Goal: Book appointment/travel/reservation

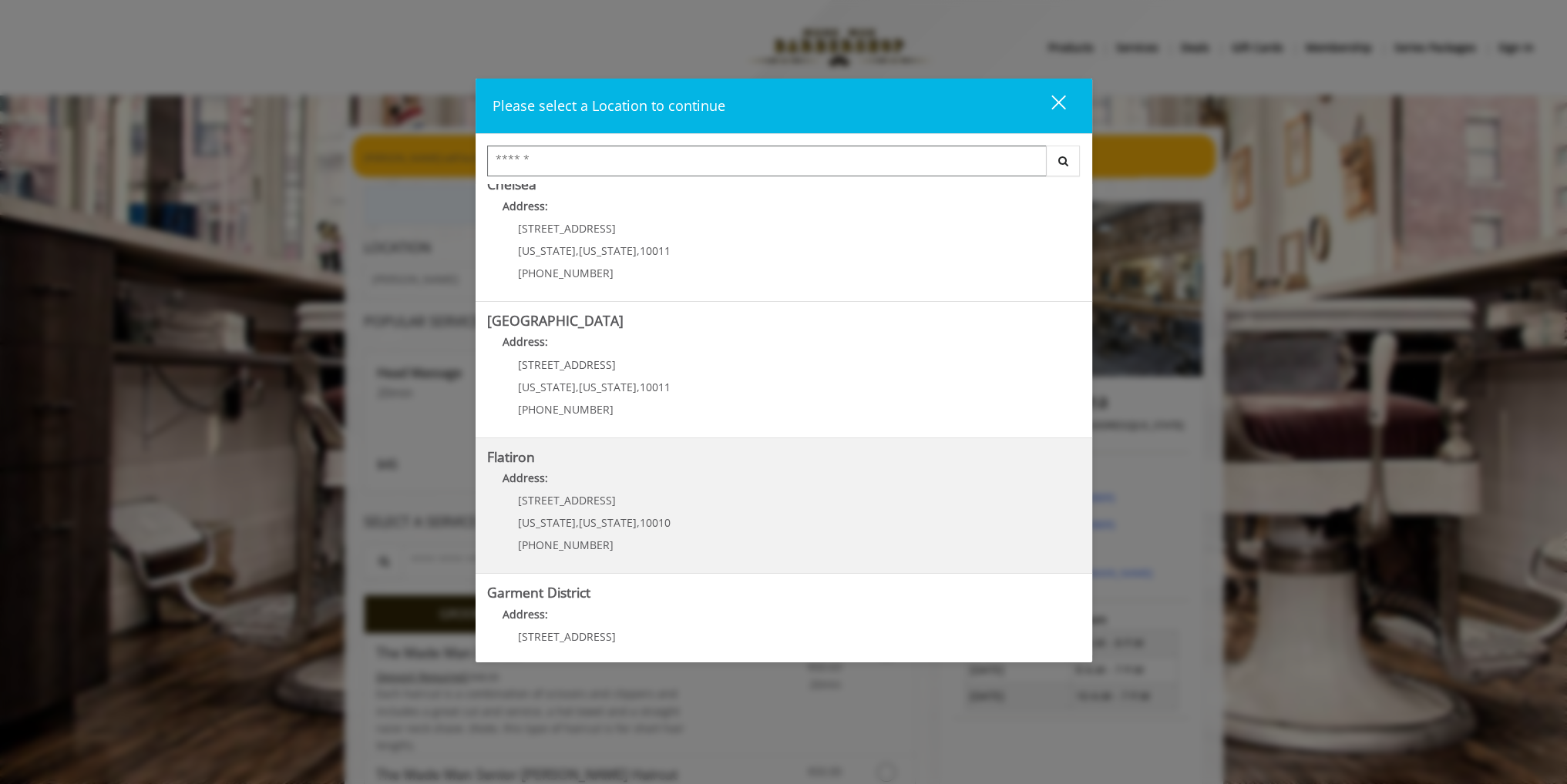
scroll to position [209, 0]
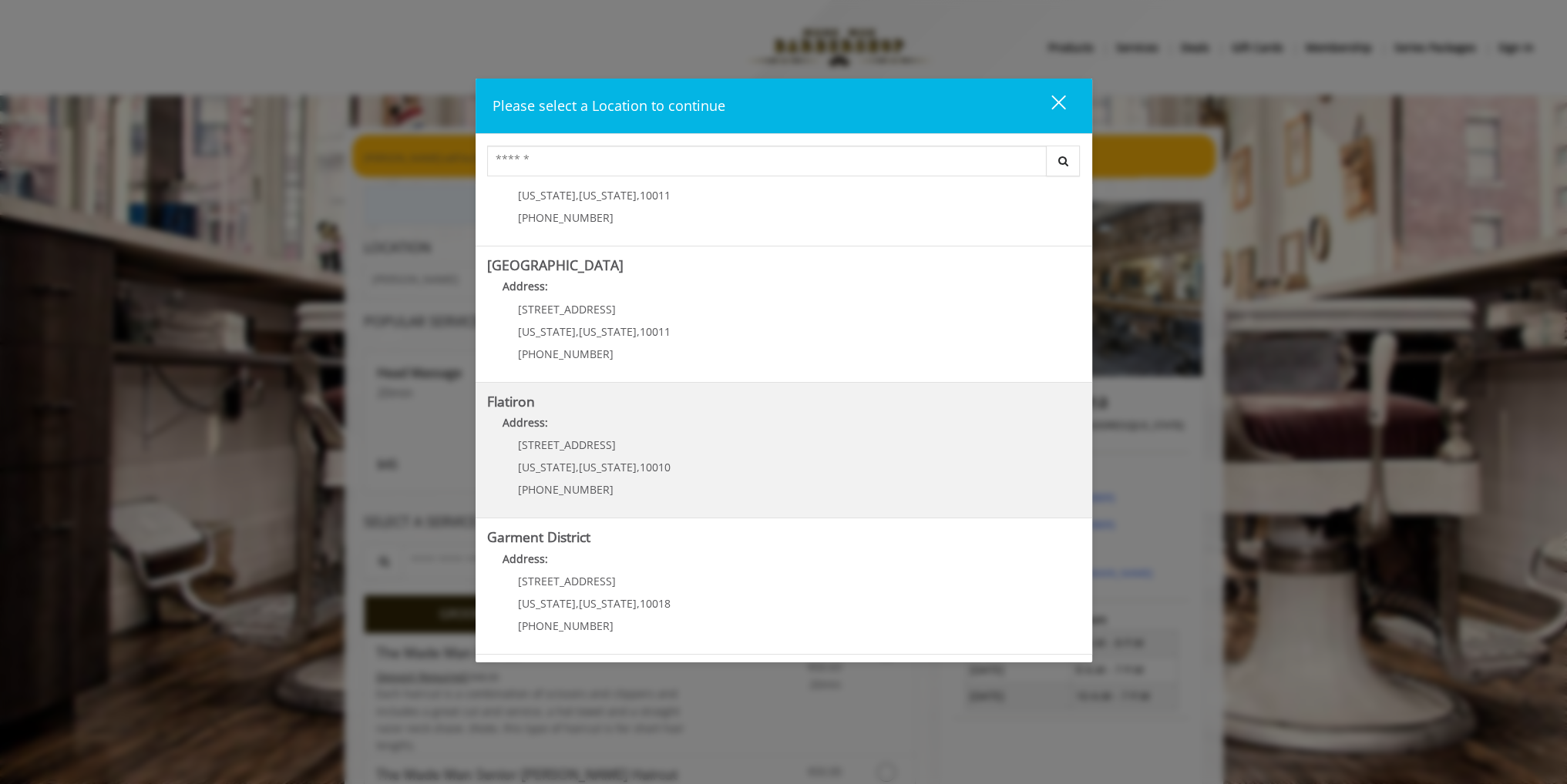
click at [565, 400] on h5 "Flatiron" at bounding box center [784, 401] width 593 height 15
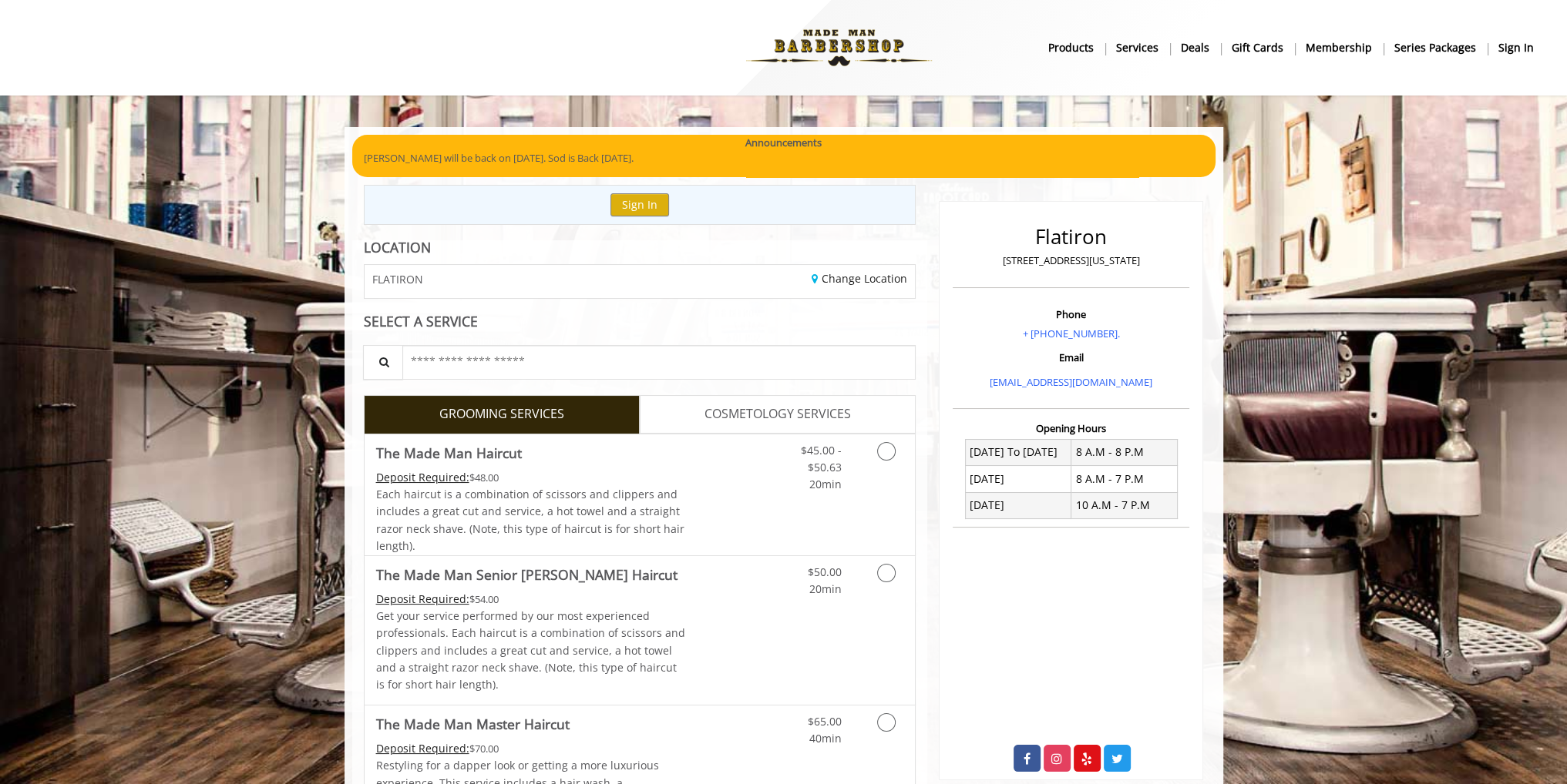
click at [715, 426] on link "COSMETOLOGY SERVICES" at bounding box center [777, 415] width 276 height 39
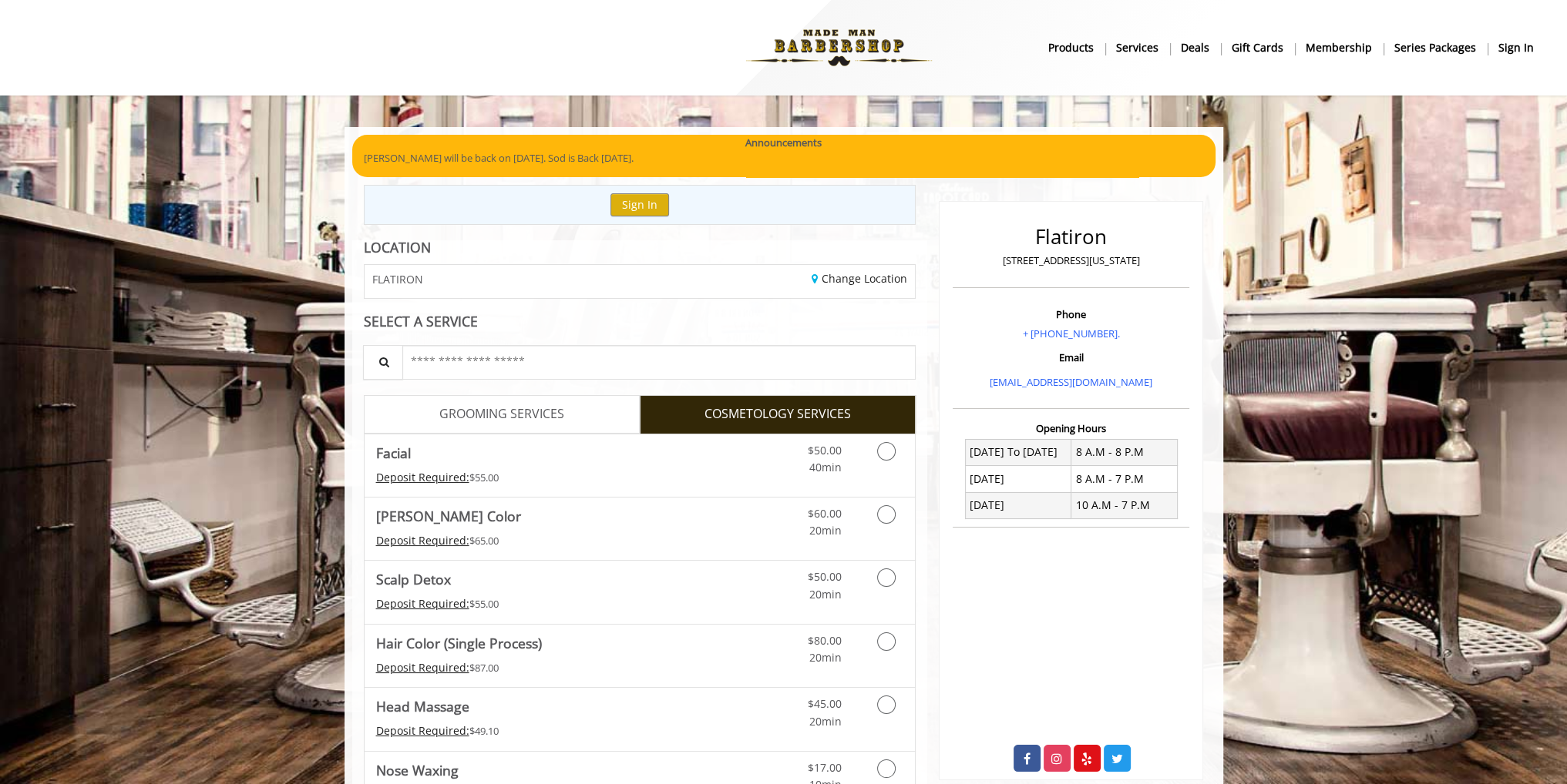
click at [527, 410] on span "GROOMING SERVICES" at bounding box center [502, 414] width 125 height 20
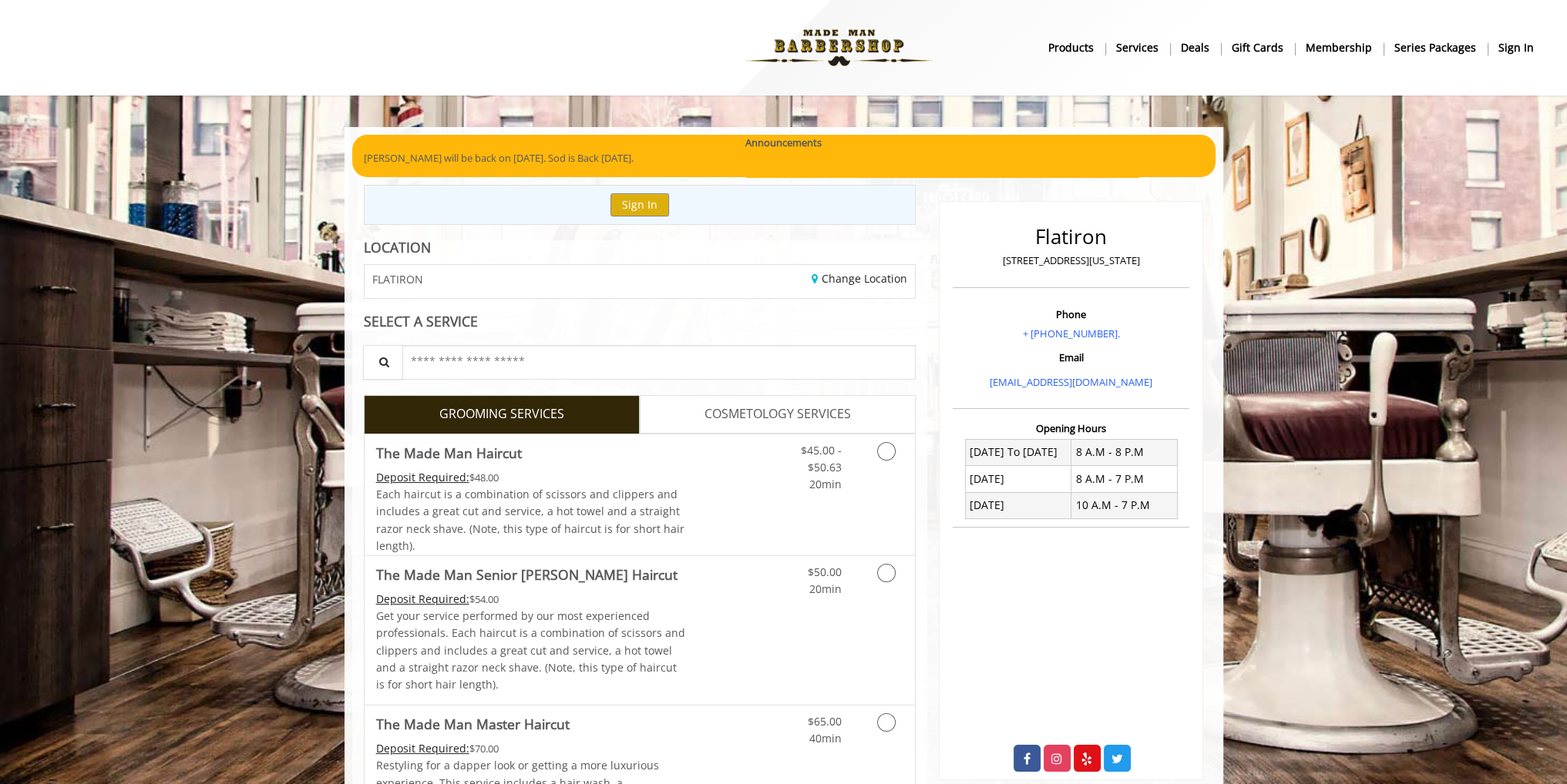
click at [458, 158] on p "[PERSON_NAME] will be back on [DATE]. Sod is Back [DATE]." at bounding box center [784, 158] width 840 height 17
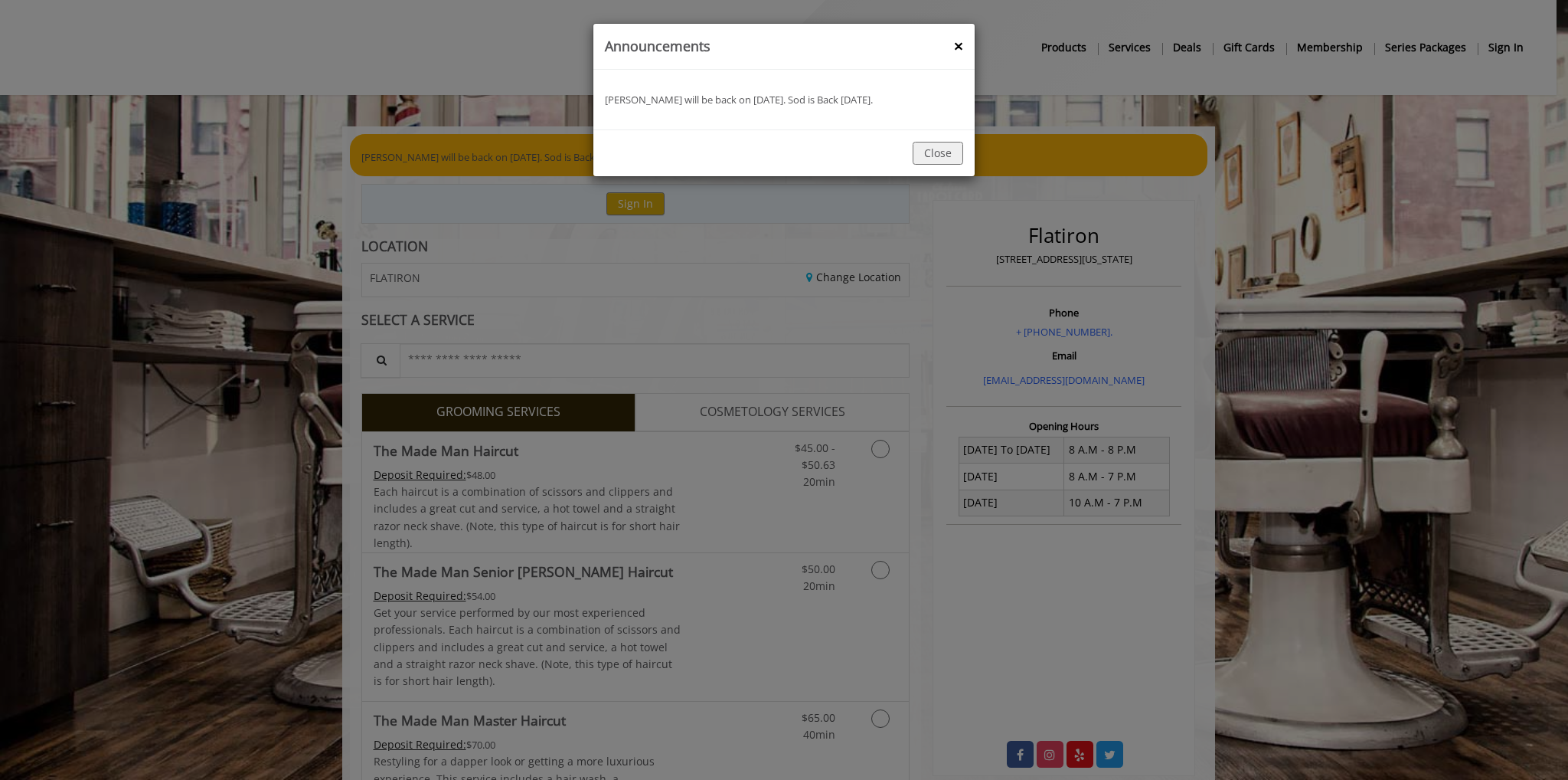
click at [455, 157] on div "announcement Banner : Announcements × Yassine will be back on September 4th. So…" at bounding box center [784, 390] width 1568 height 780
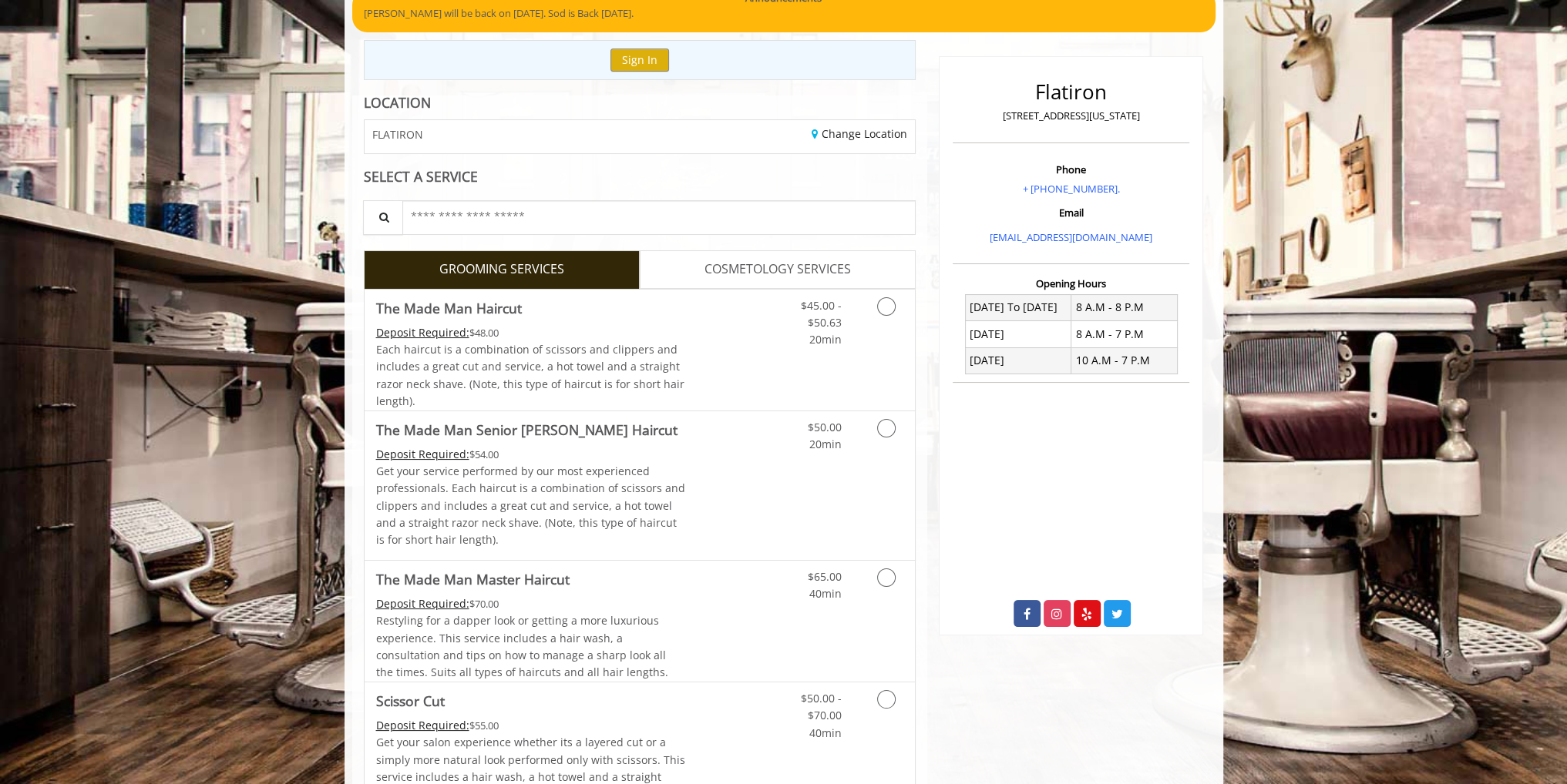
scroll to position [154, 0]
